Goal: Navigation & Orientation: Find specific page/section

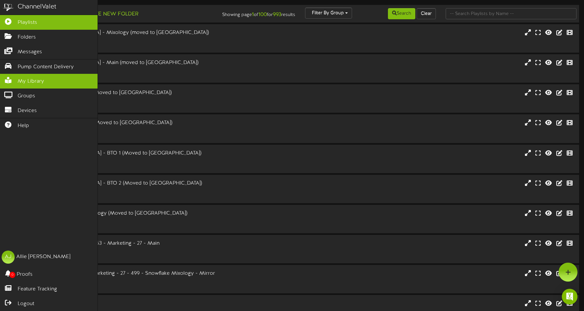
click at [25, 81] on span "My Library" at bounding box center [31, 82] width 26 height 8
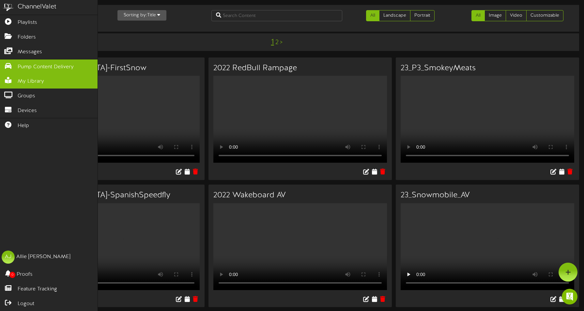
click at [21, 62] on link "Pump Content Delivery" at bounding box center [49, 66] width 98 height 15
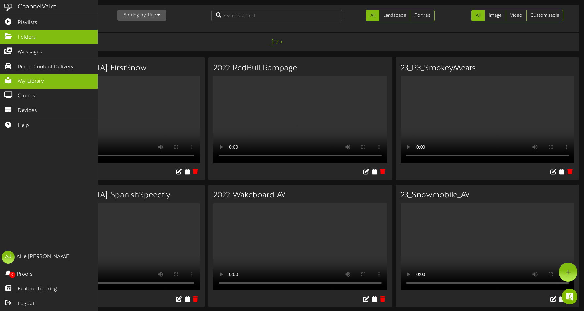
click at [28, 36] on span "Folders" at bounding box center [27, 38] width 18 height 8
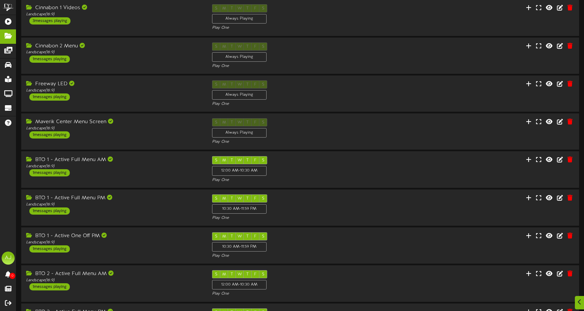
scroll to position [71, 0]
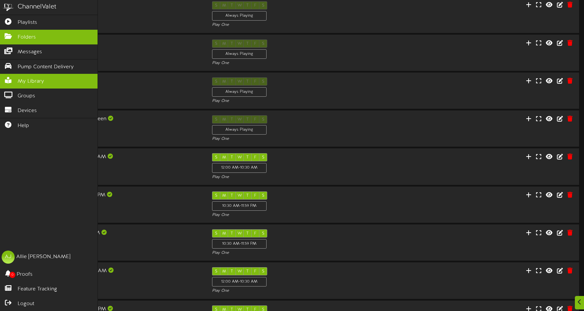
click at [48, 76] on link "My Library" at bounding box center [49, 81] width 98 height 15
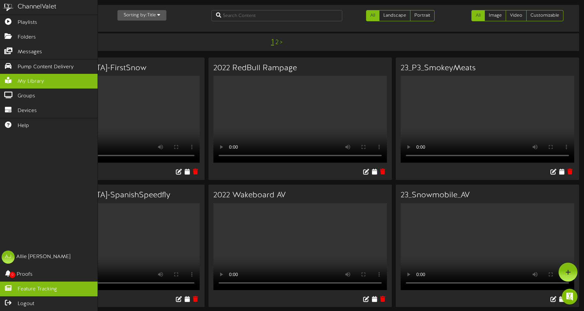
click at [43, 290] on span "Feature Tracking" at bounding box center [38, 289] width 40 height 8
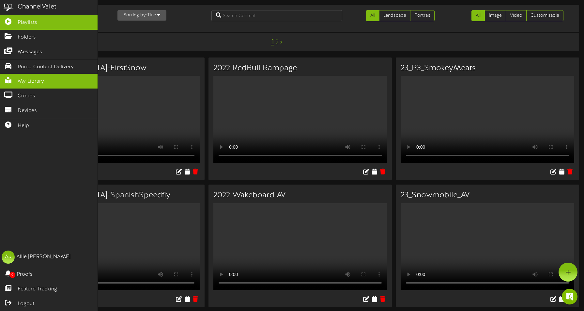
click at [31, 21] on span "Playlists" at bounding box center [28, 23] width 20 height 8
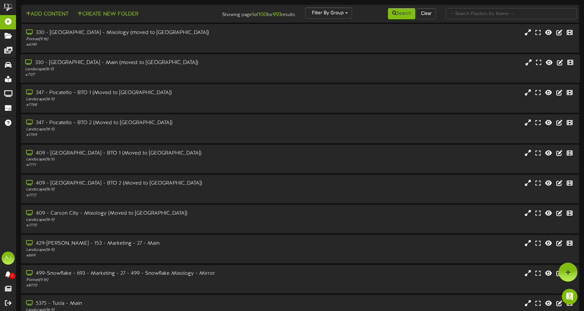
click at [87, 59] on div "330 - [GEOGRAPHIC_DATA] - Main (moved to [GEOGRAPHIC_DATA])" at bounding box center [137, 63] width 224 height 8
